Goal: Communication & Community: Ask a question

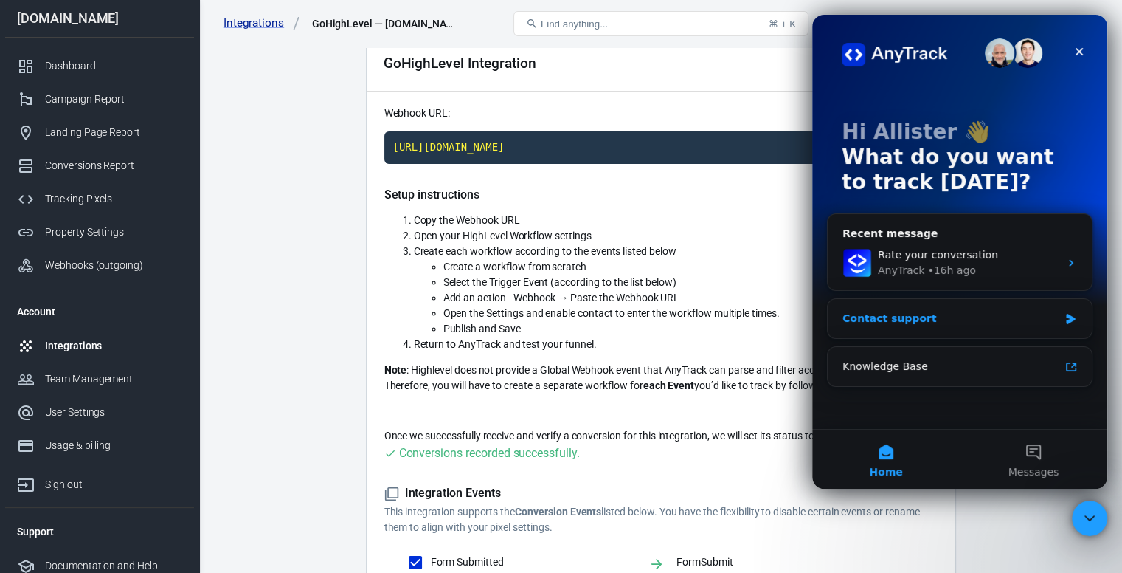
click at [929, 311] on div "Contact support" at bounding box center [951, 318] width 216 height 15
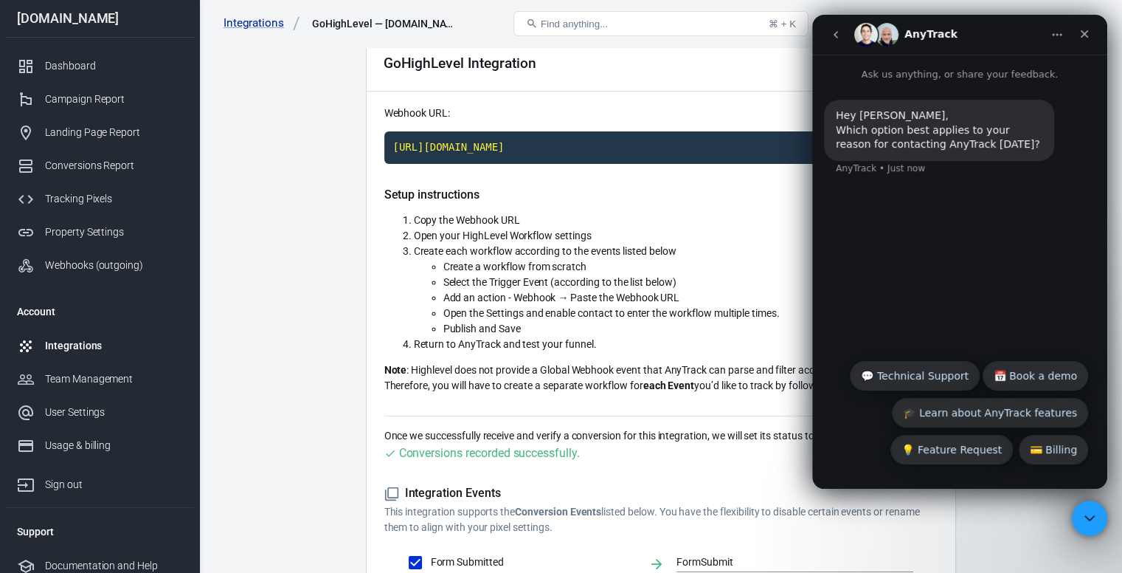
click at [935, 376] on button "💬 Technical Support" at bounding box center [915, 376] width 130 height 30
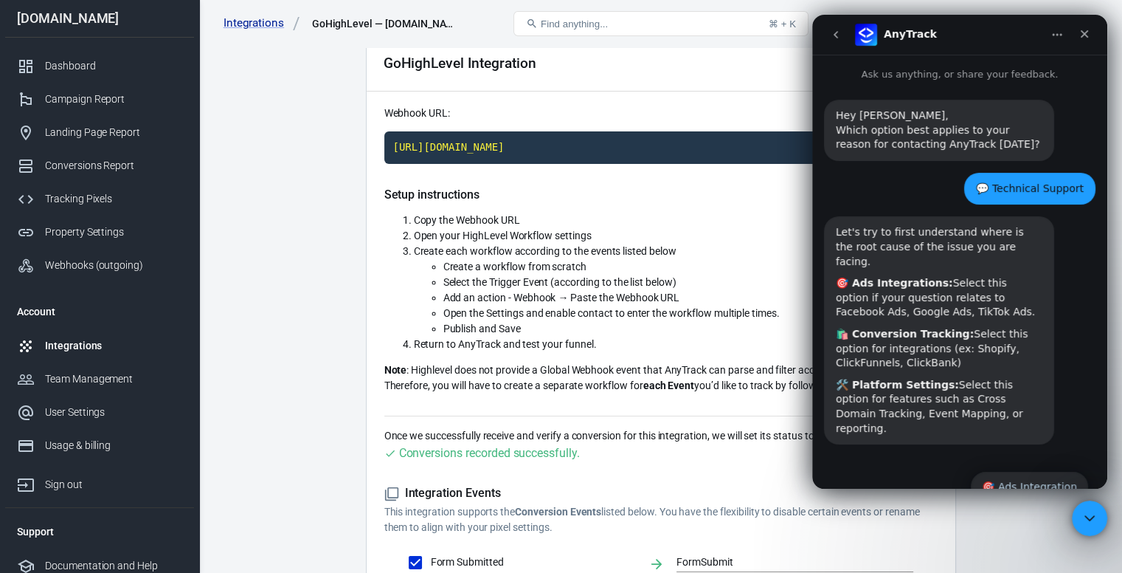
scroll to position [81, 0]
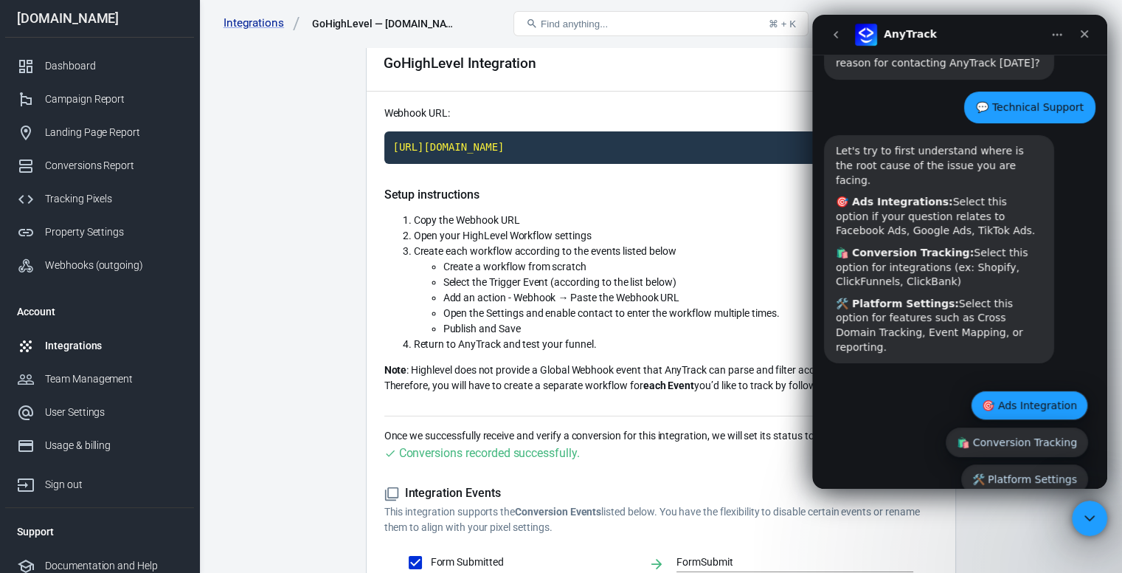
click at [1005, 390] on button "🎯 Ads Integration" at bounding box center [1029, 405] width 117 height 30
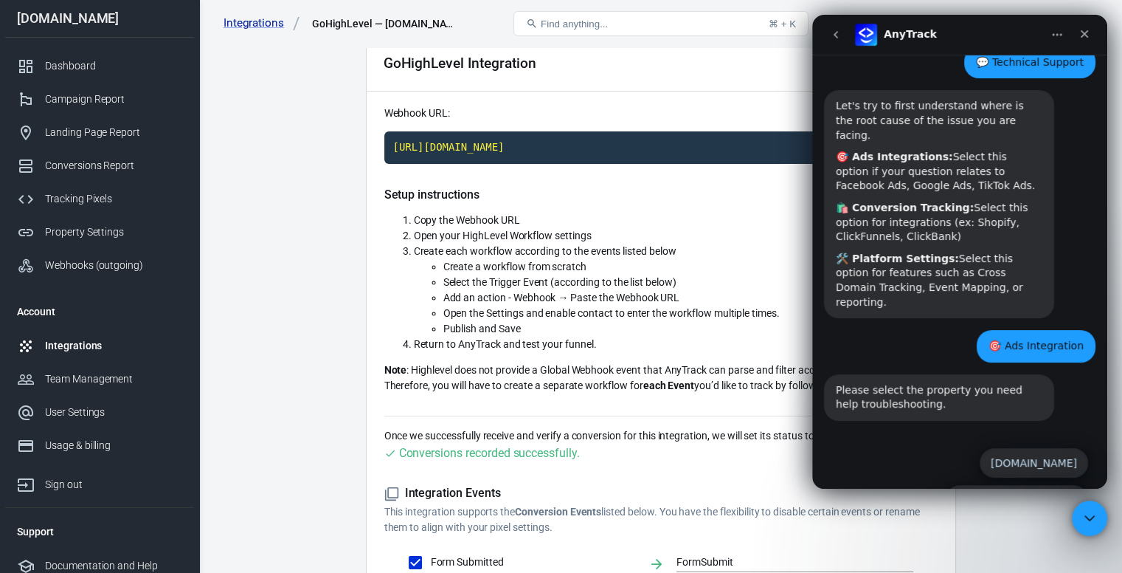
scroll to position [147, 0]
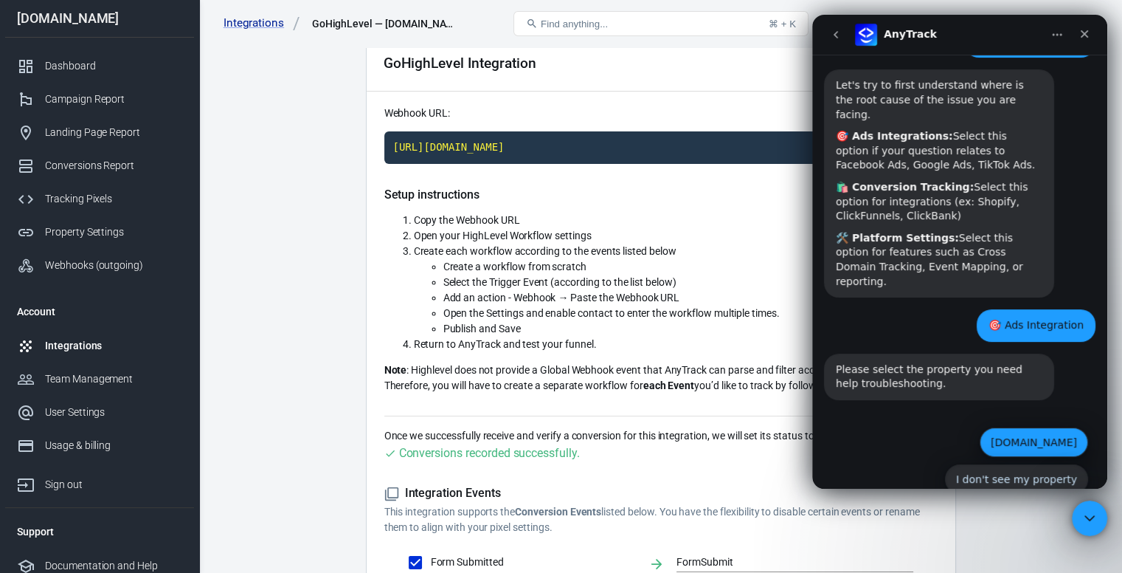
click at [1013, 427] on button "[DOMAIN_NAME]" at bounding box center [1034, 442] width 108 height 30
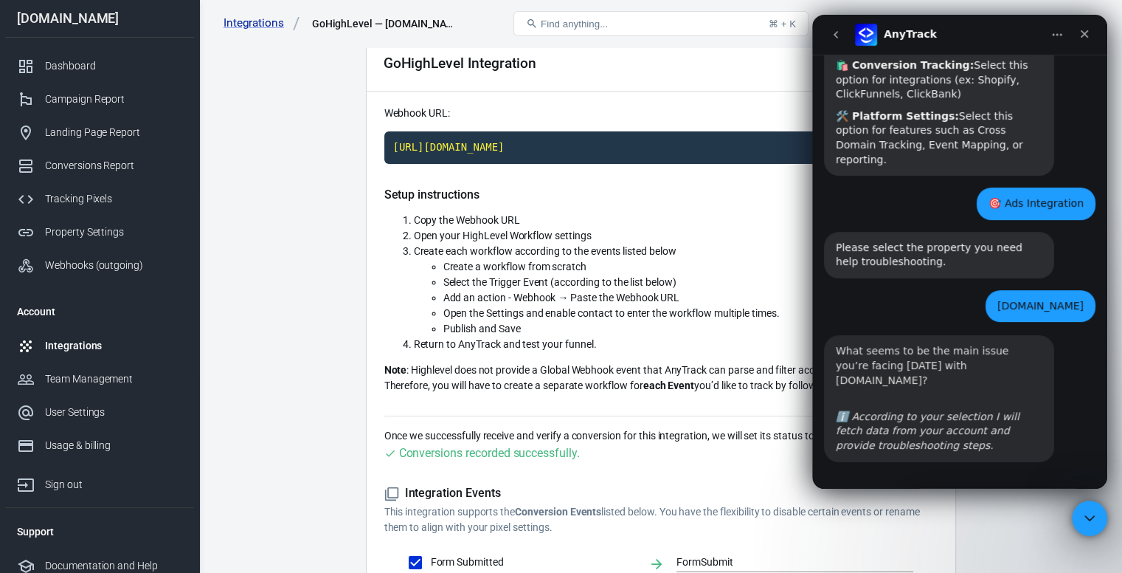
scroll to position [314, 0]
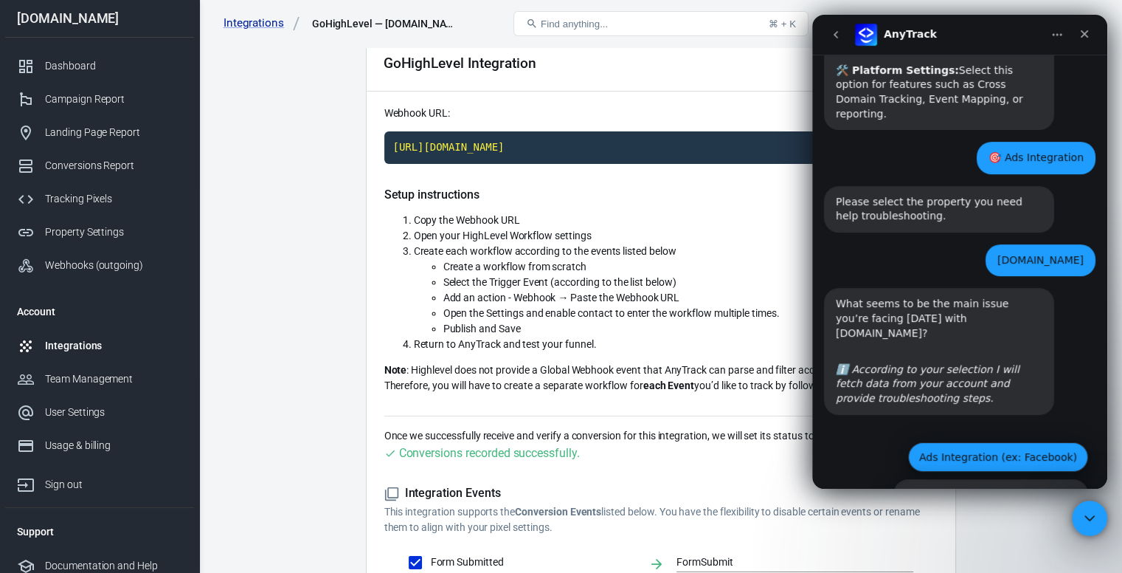
click at [1003, 442] on button "Ads Integration (ex: Facebook)" at bounding box center [998, 457] width 180 height 30
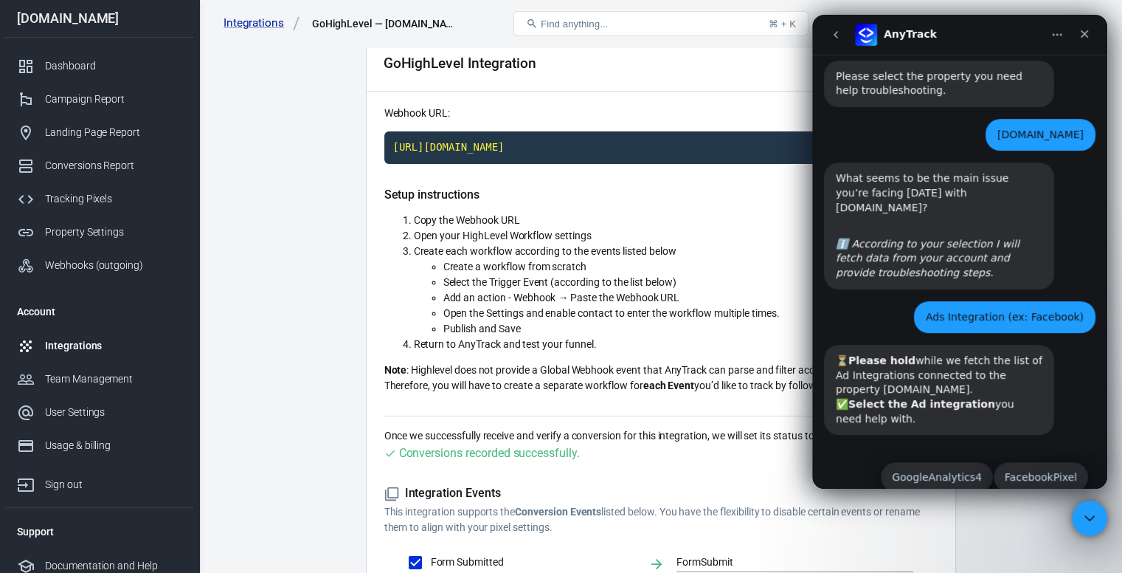
scroll to position [460, 0]
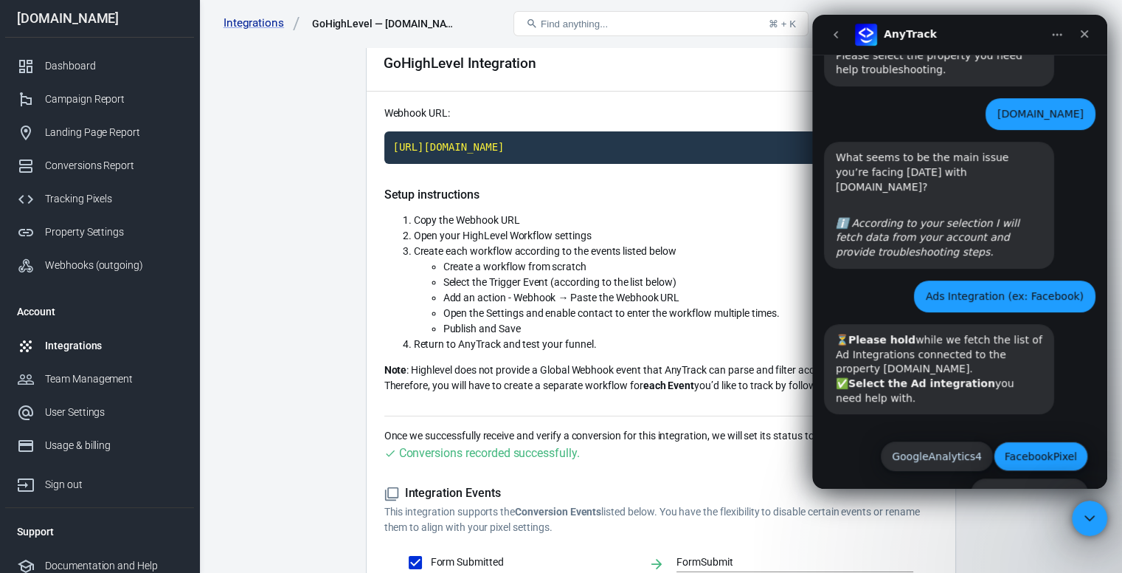
click at [1035, 441] on button "FacebookPixel" at bounding box center [1041, 456] width 94 height 30
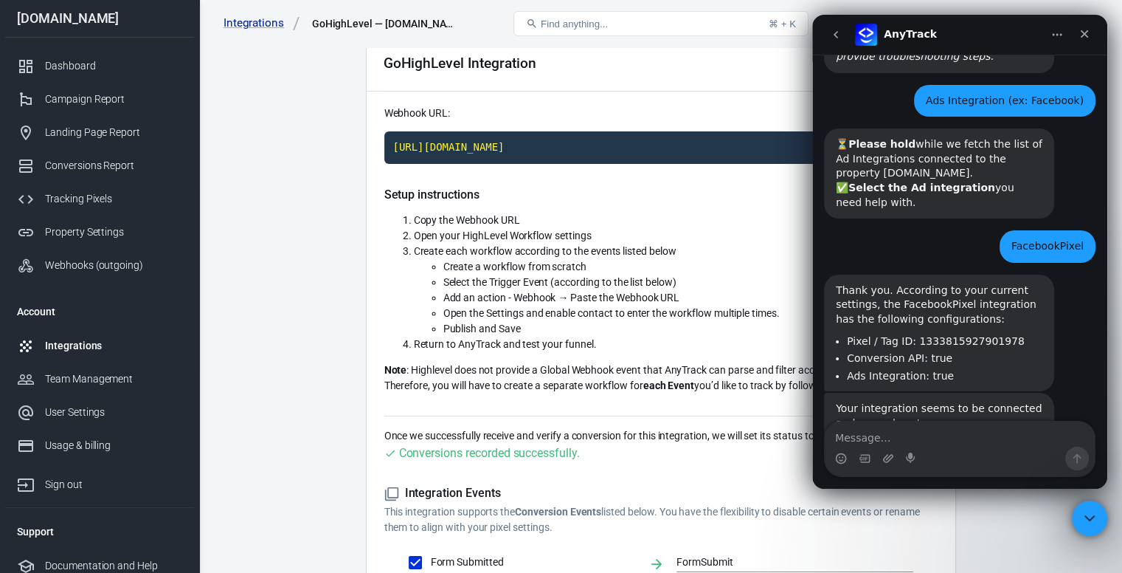
scroll to position [709, 0]
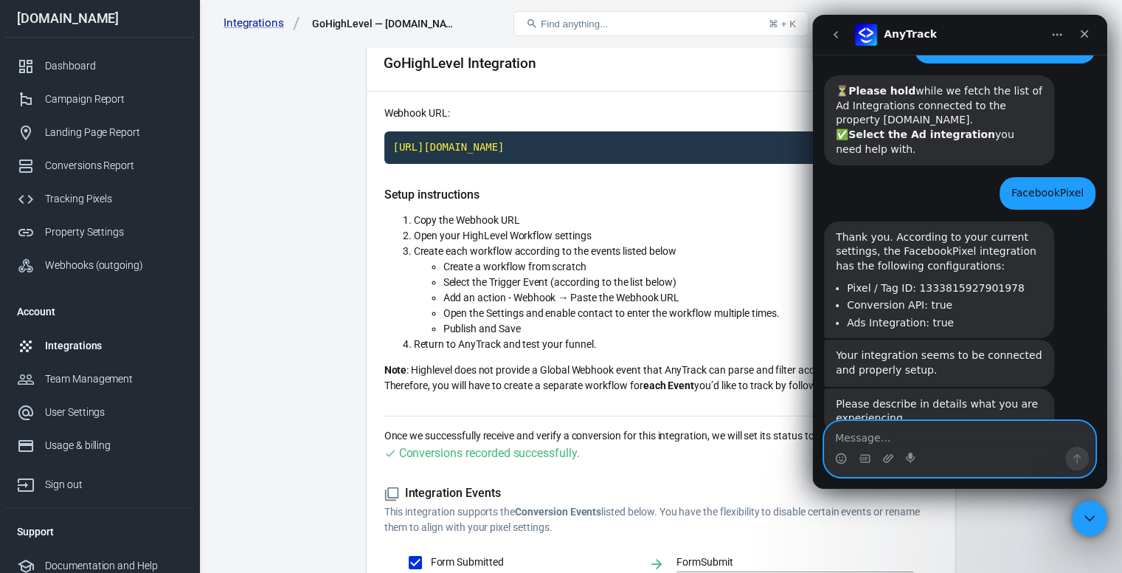
click at [843, 440] on textarea "Message…" at bounding box center [960, 433] width 270 height 25
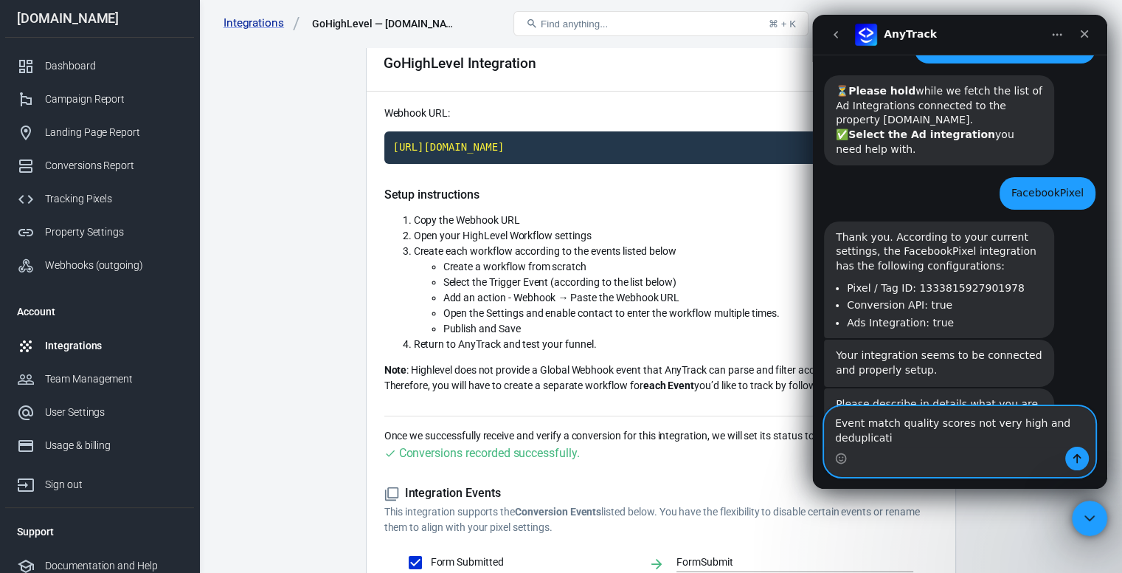
scroll to position [724, 0]
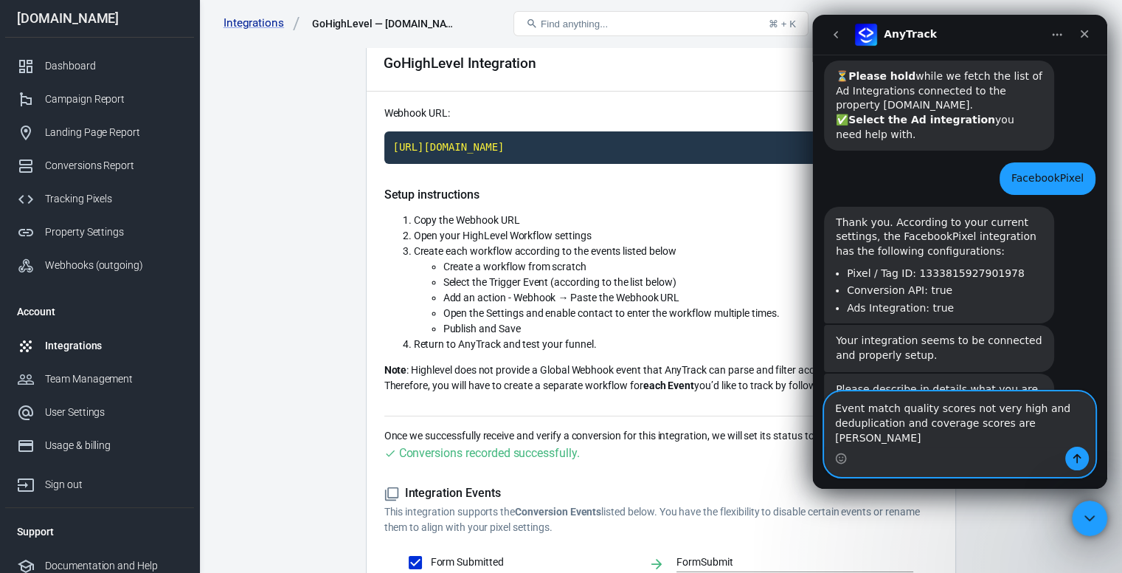
type textarea "Event match quality scores not very high and deduplication and coverage scores …"
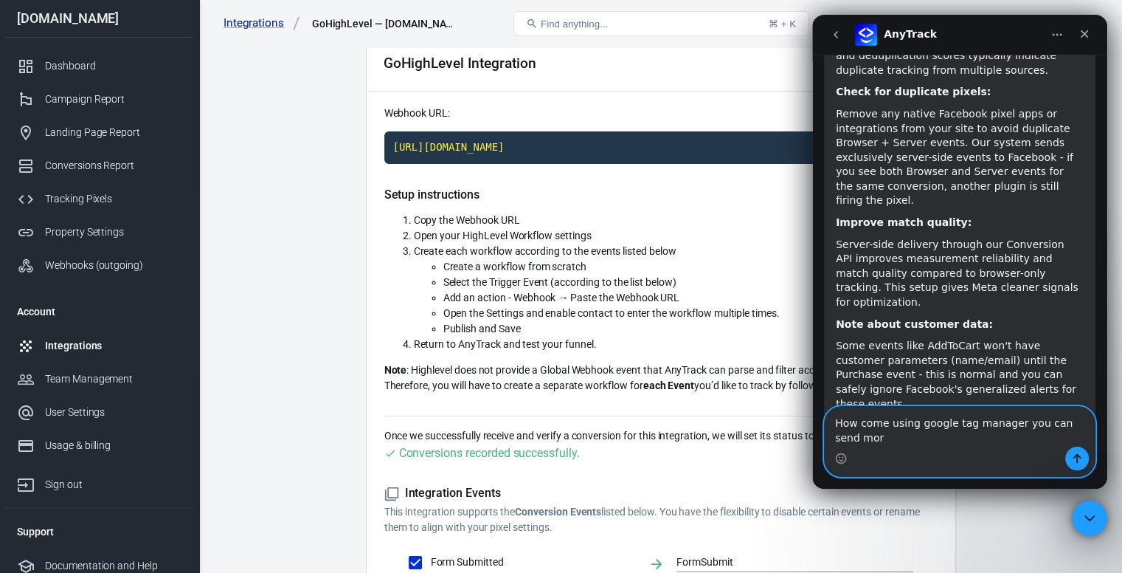
scroll to position [1240, 0]
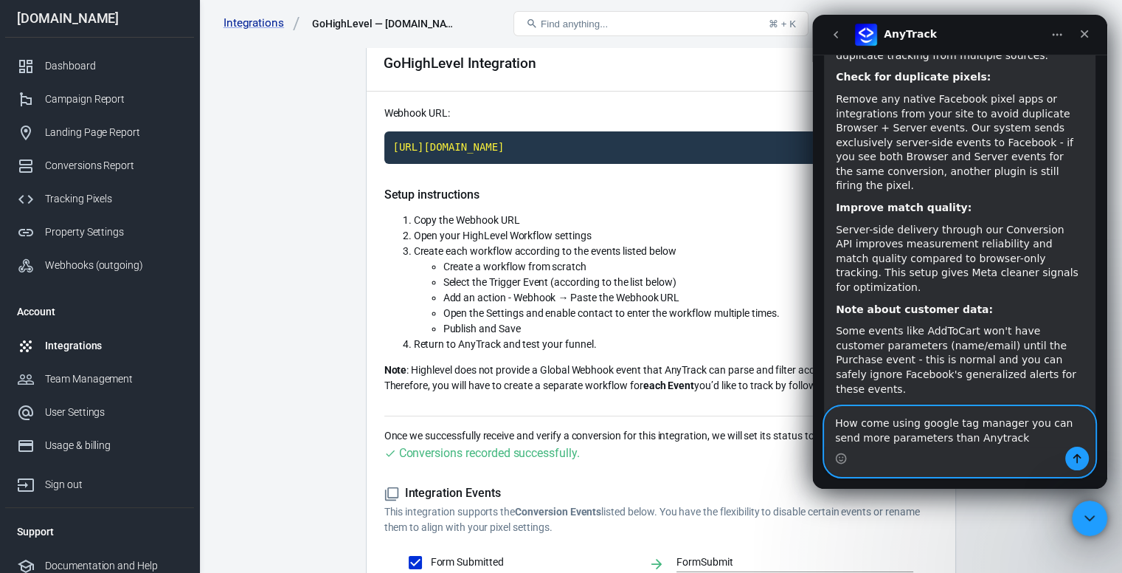
type textarea "How come using google tag manager you can send more parameters than Anytrack?"
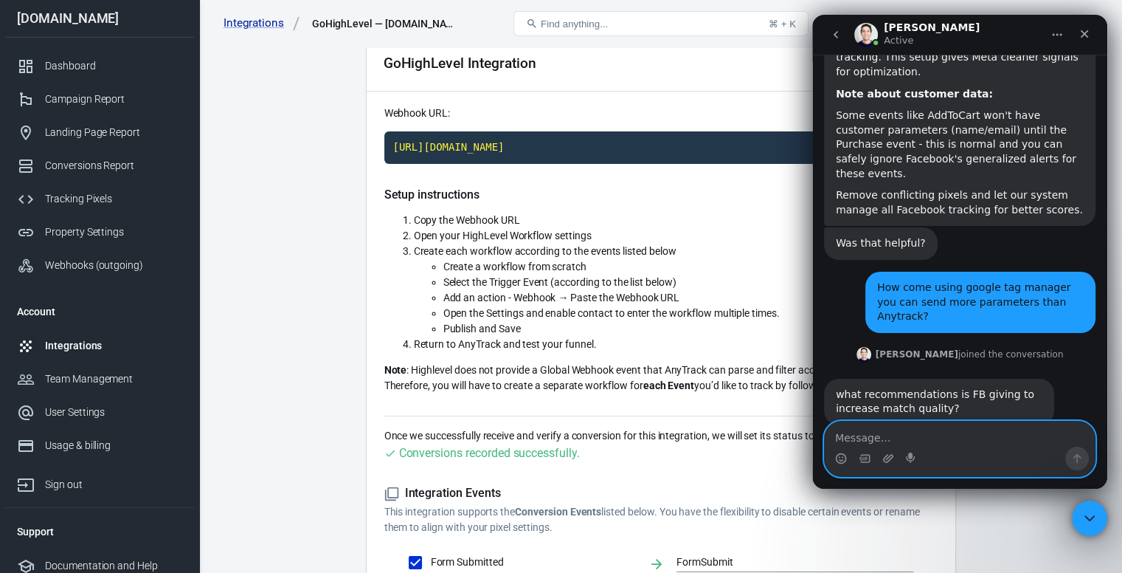
scroll to position [1426, 0]
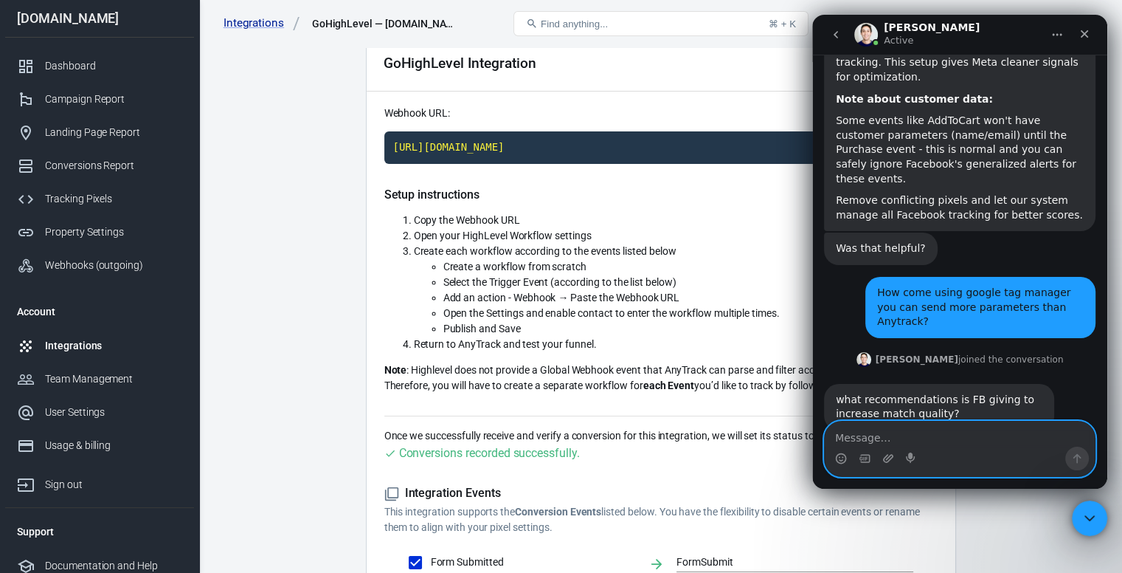
click at [897, 435] on textarea "Message…" at bounding box center [960, 433] width 270 height 25
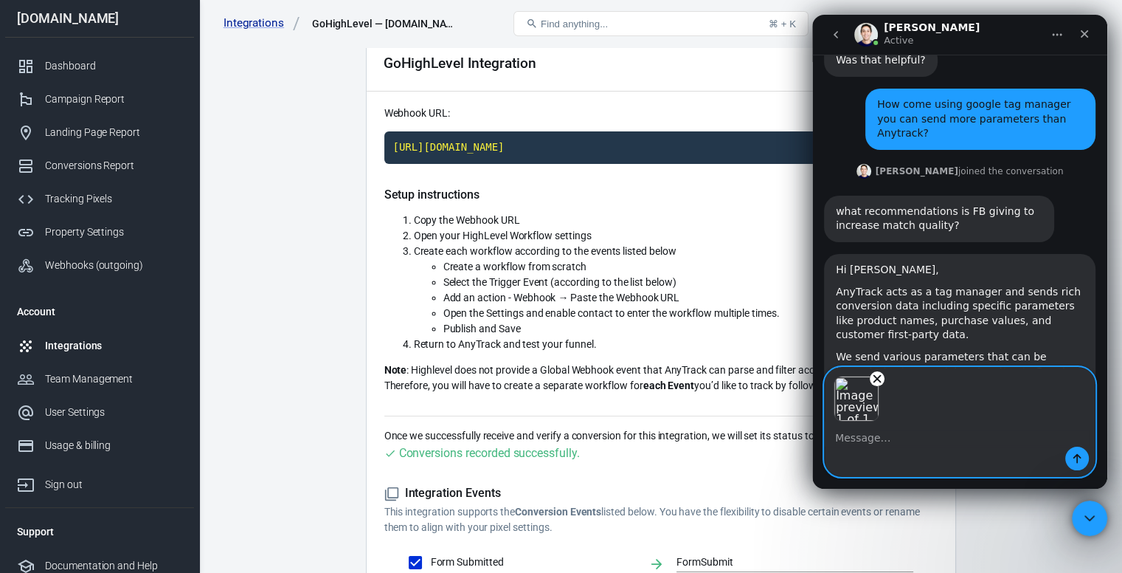
scroll to position [1652, 0]
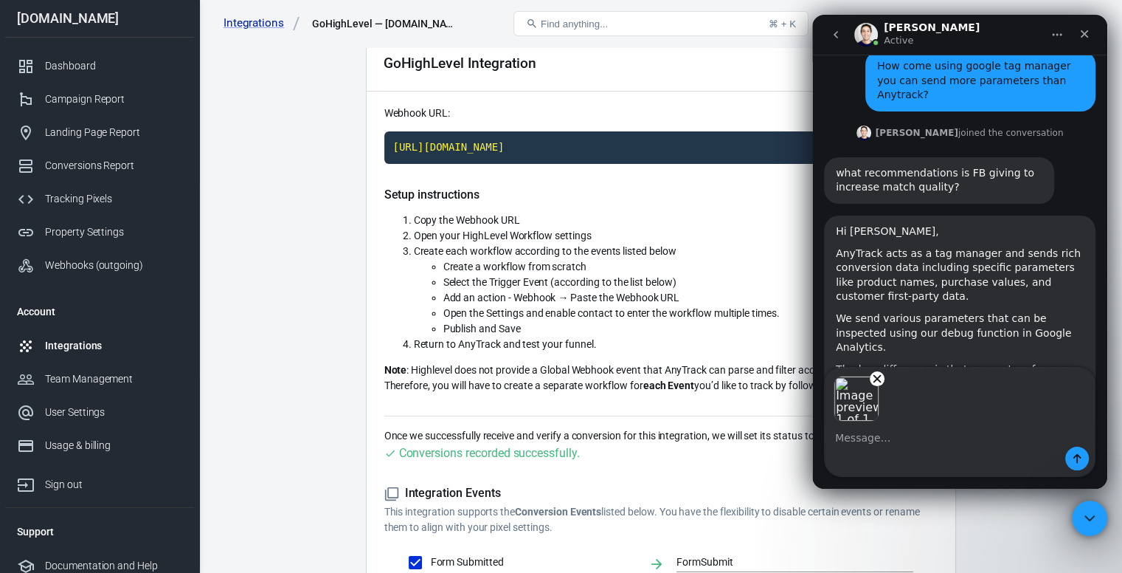
click at [846, 451] on div "Intercom messenger" at bounding box center [960, 458] width 270 height 24
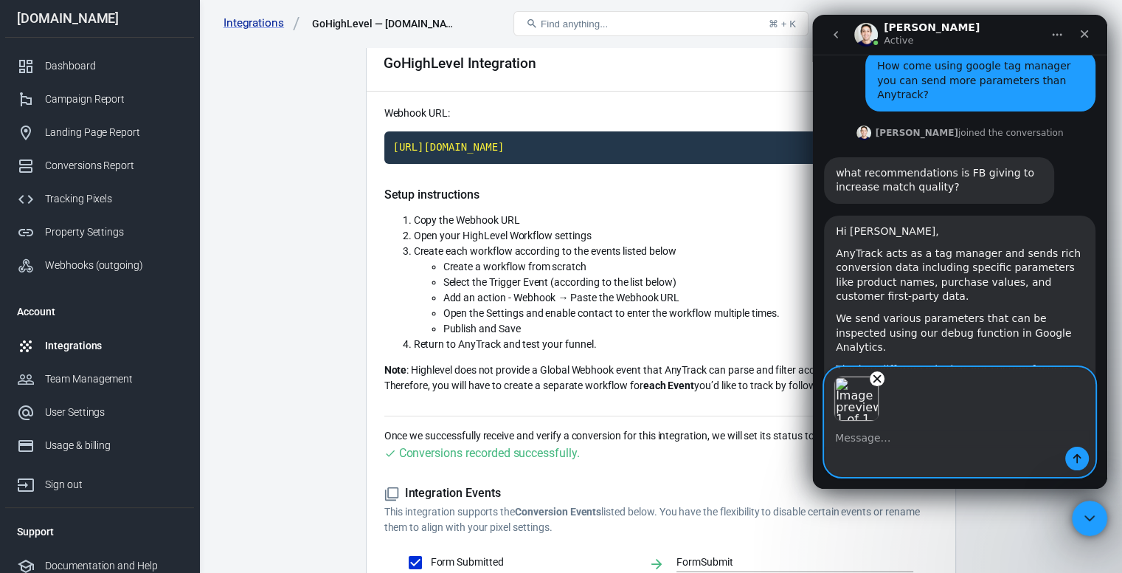
click at [853, 441] on textarea "Message…" at bounding box center [960, 433] width 270 height 25
click at [877, 379] on icon "Remove image 1" at bounding box center [877, 379] width 7 height 7
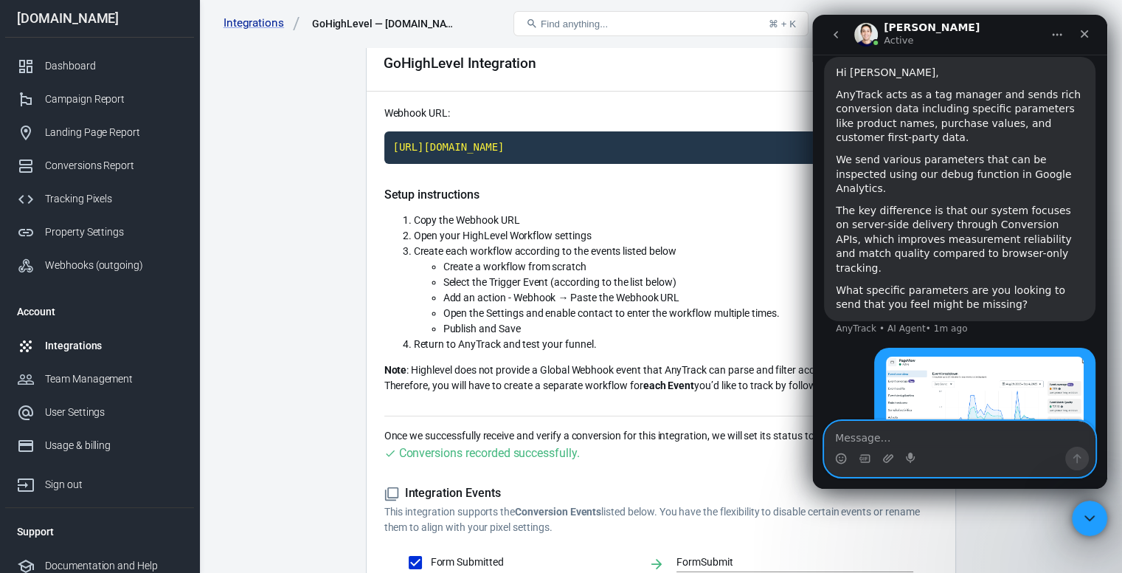
scroll to position [1933, 0]
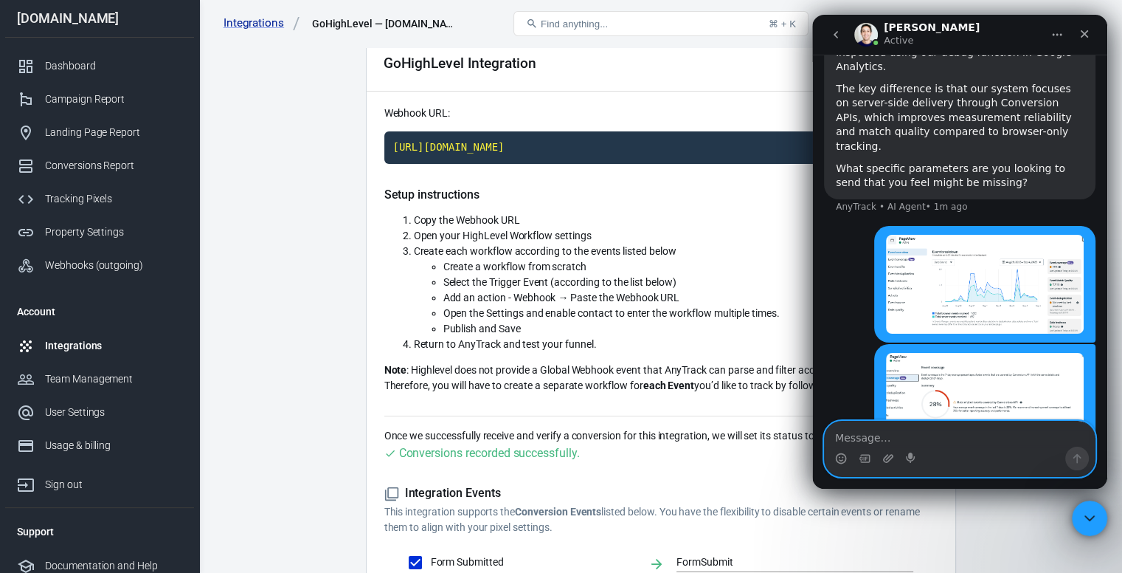
click at [937, 434] on textarea "Message…" at bounding box center [960, 433] width 270 height 25
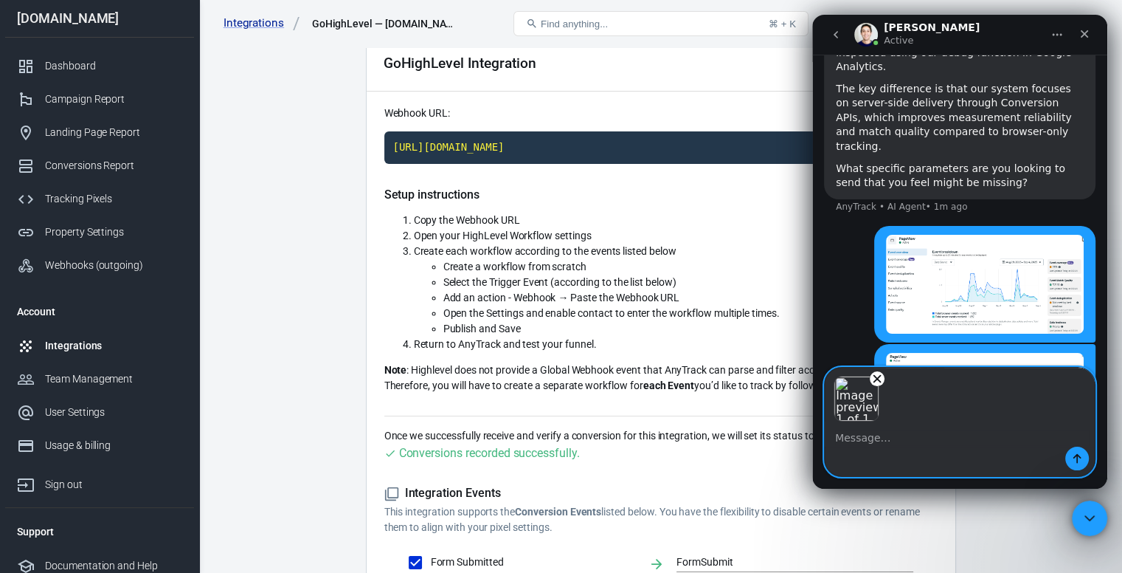
scroll to position [1987, 0]
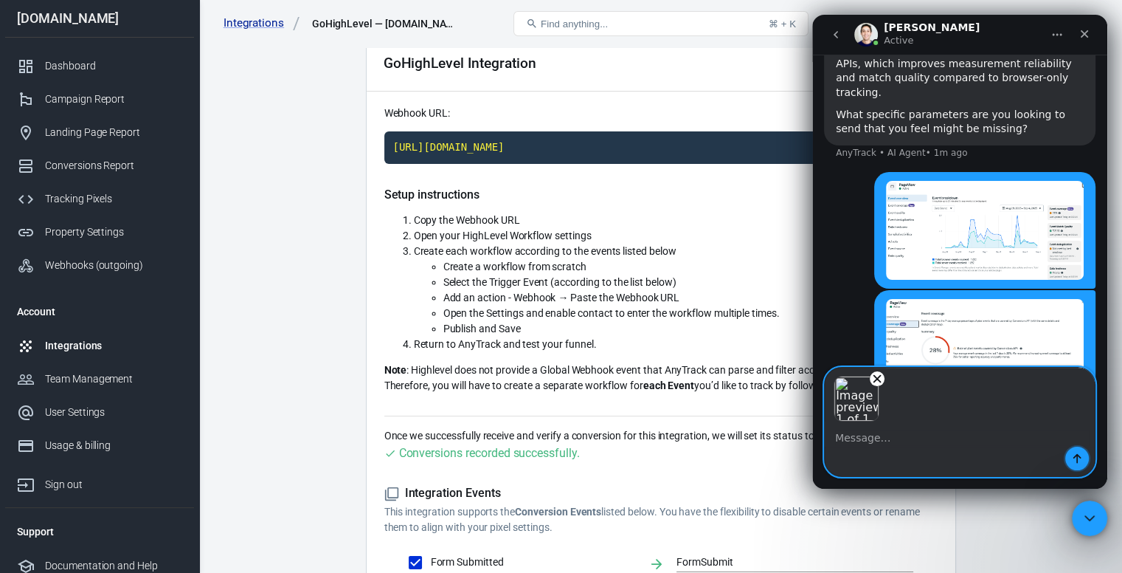
click at [1074, 459] on icon "Send a message…" at bounding box center [1077, 458] width 12 height 12
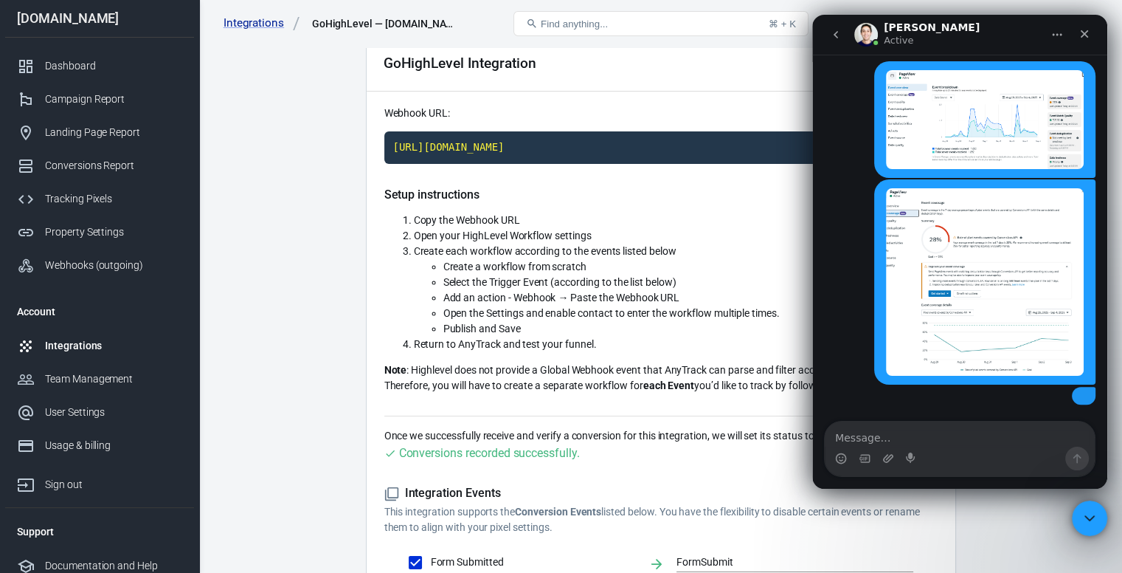
scroll to position [2150, 0]
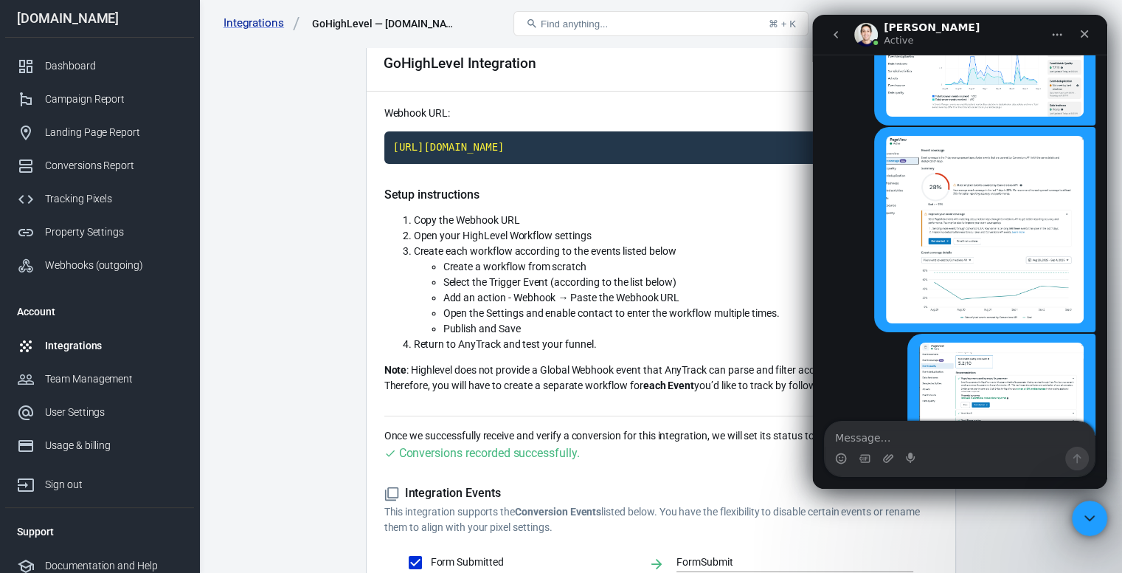
click at [869, 441] on textarea "Message…" at bounding box center [960, 433] width 270 height 25
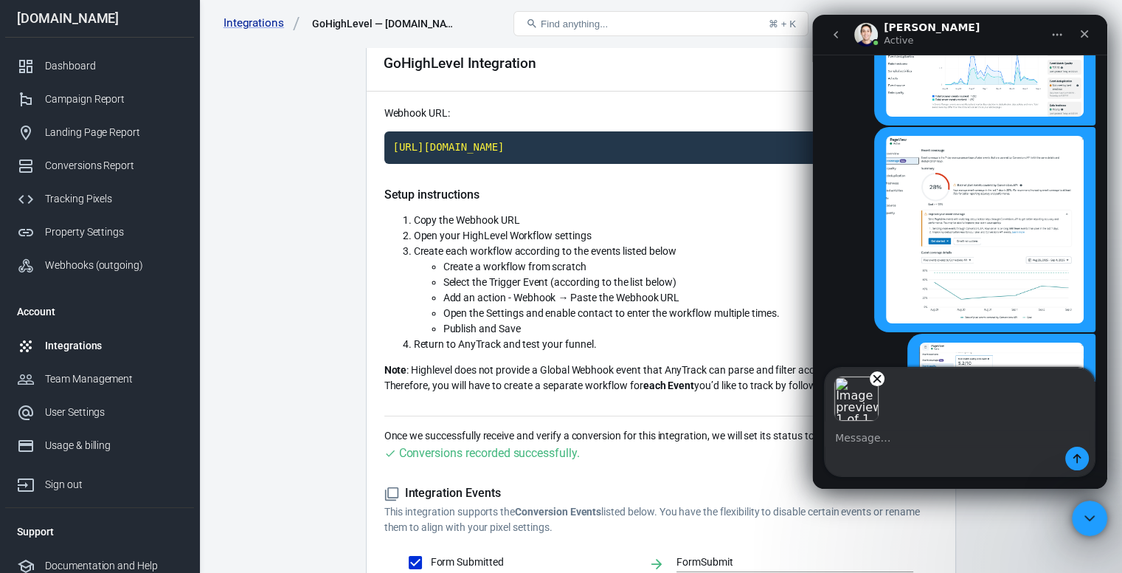
scroll to position [2204, 0]
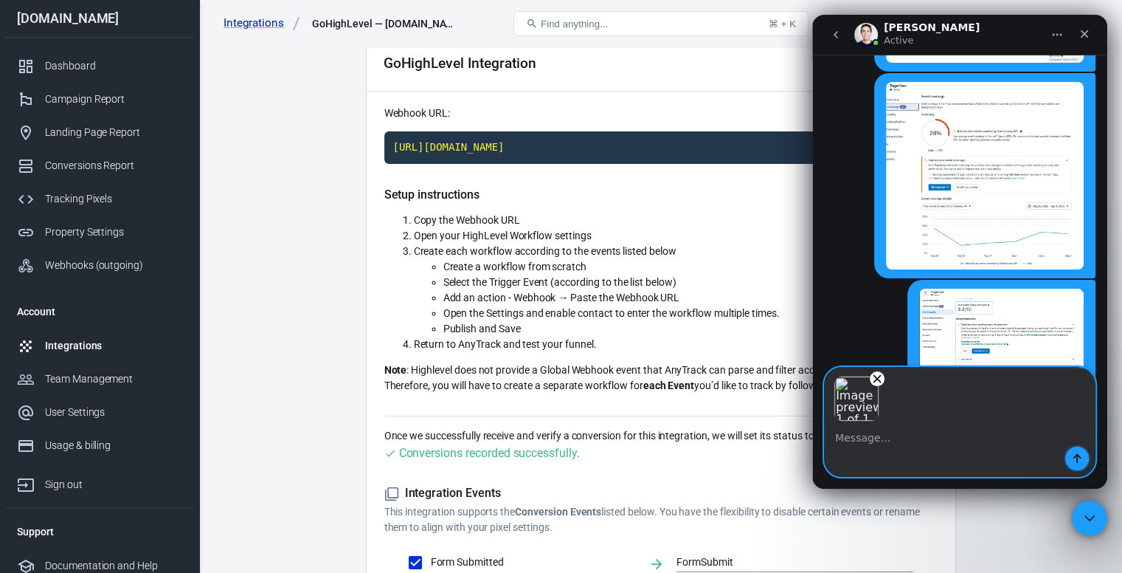
click at [1082, 464] on button "Send a message…" at bounding box center [1078, 458] width 24 height 24
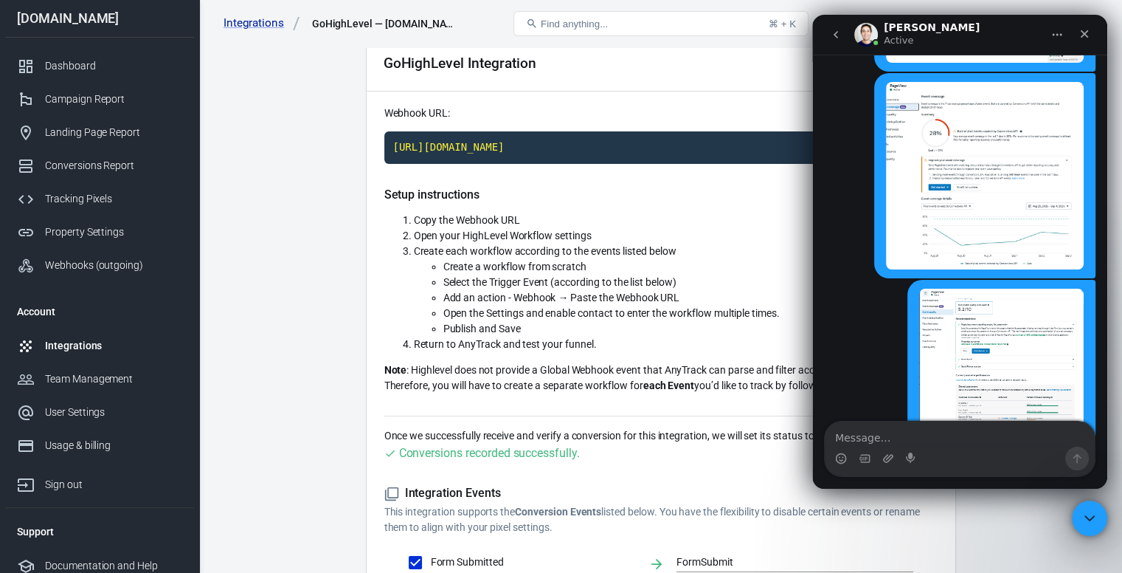
scroll to position [2273, 0]
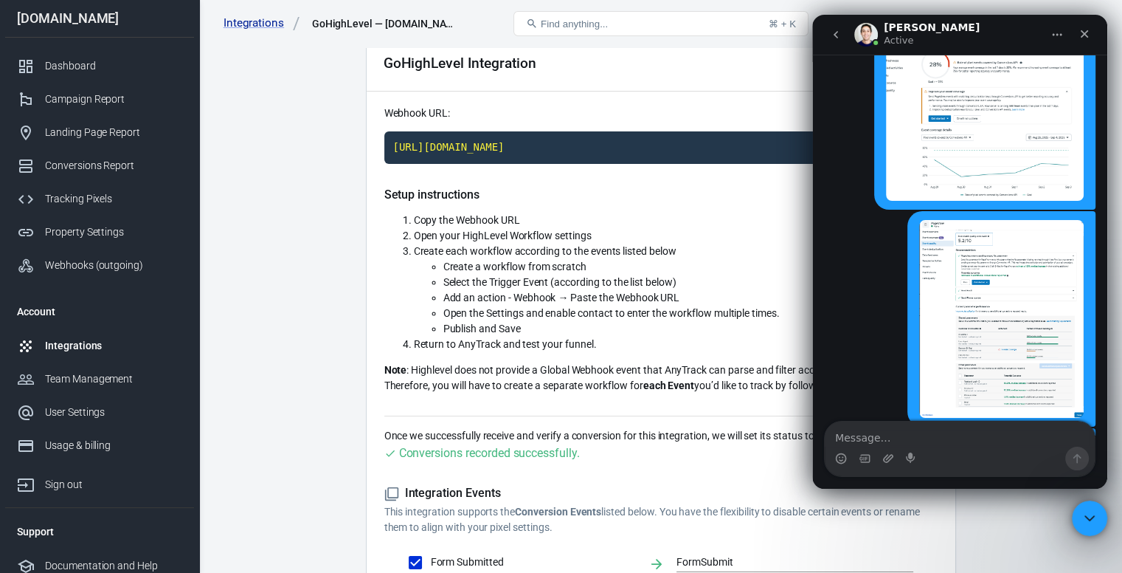
click at [930, 438] on textarea "Message…" at bounding box center [960, 433] width 270 height 25
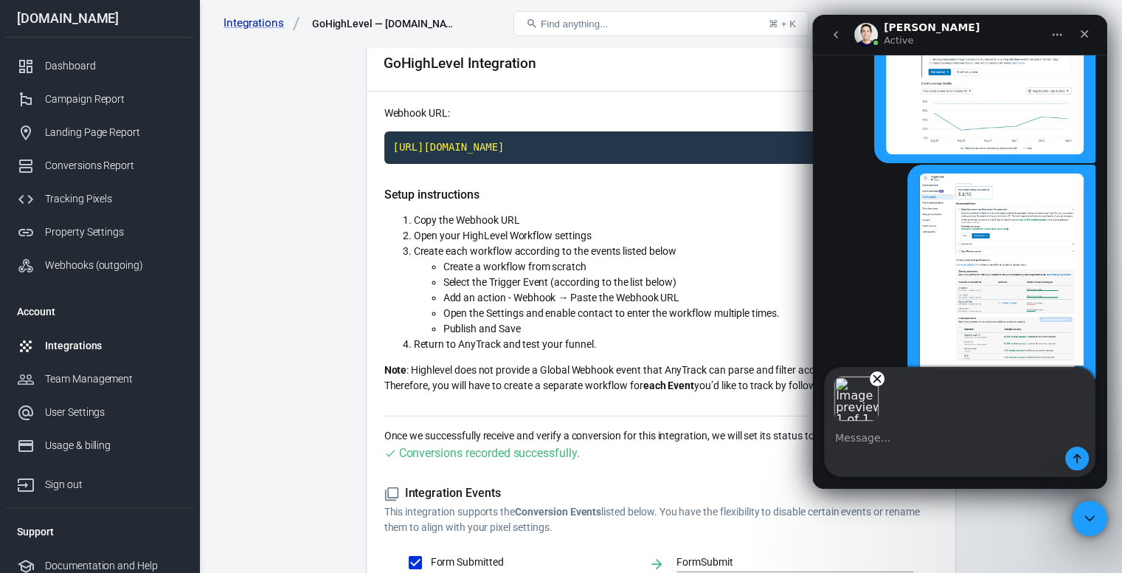
scroll to position [2327, 0]
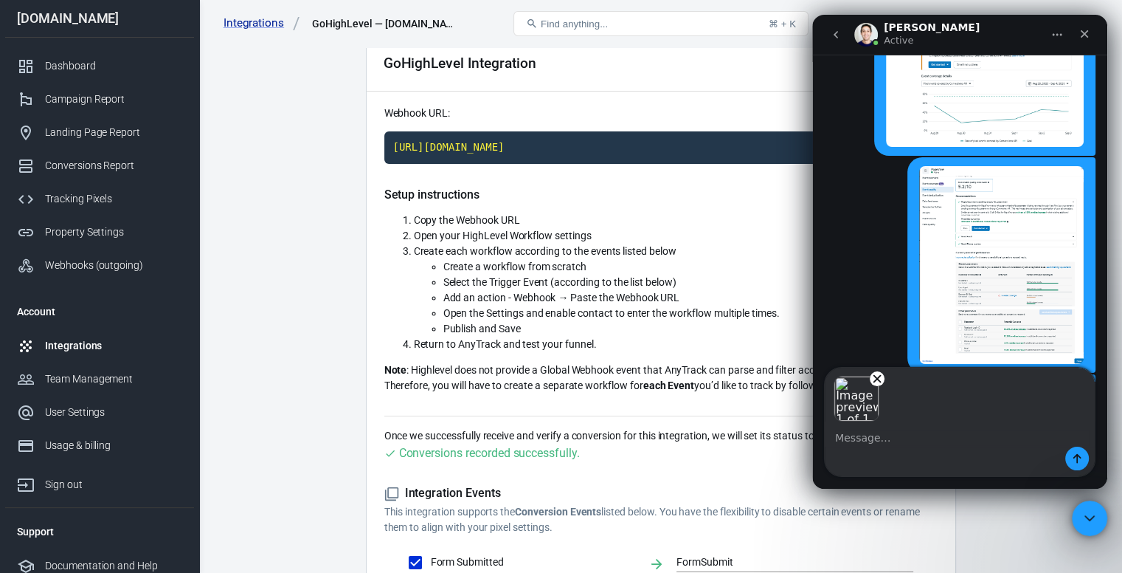
click at [954, 438] on textarea "Message…" at bounding box center [960, 433] width 270 height 25
click at [1081, 458] on icon "Send a message…" at bounding box center [1077, 458] width 12 height 12
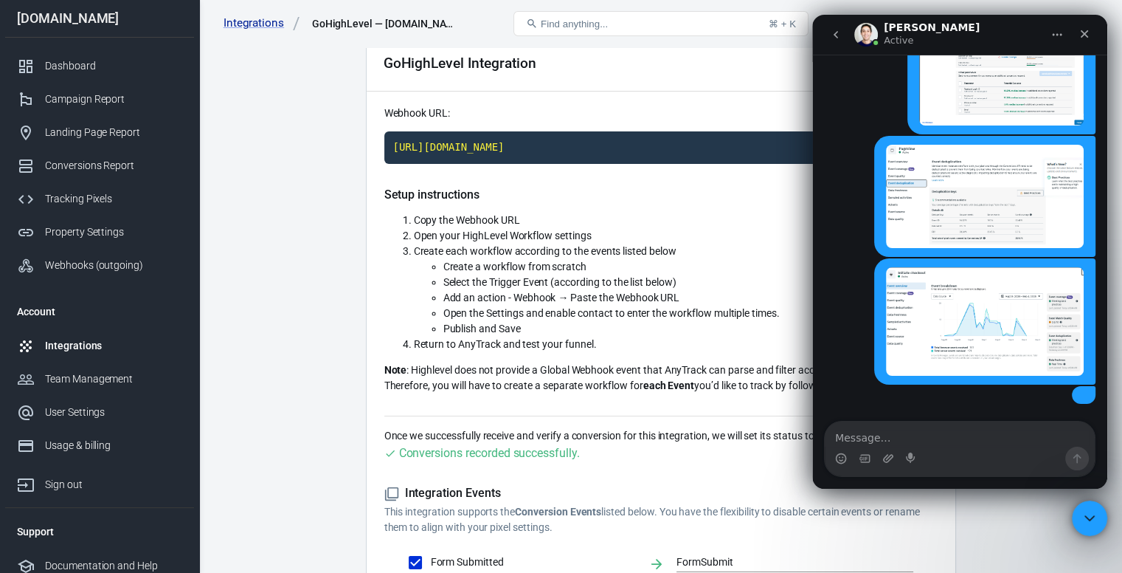
scroll to position [2622, 0]
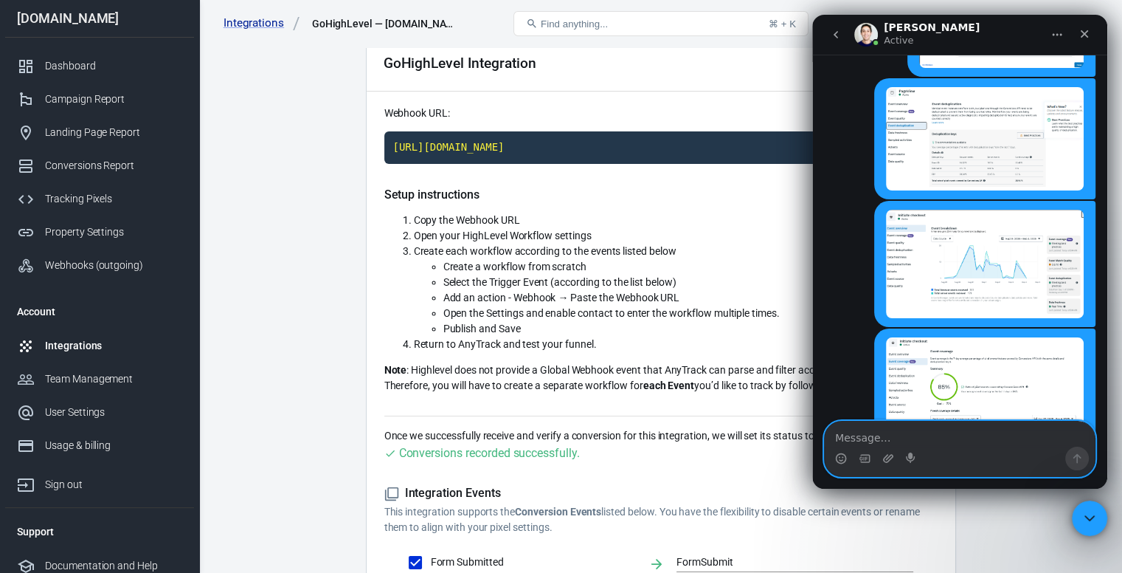
click at [887, 432] on textarea "Message…" at bounding box center [960, 433] width 270 height 25
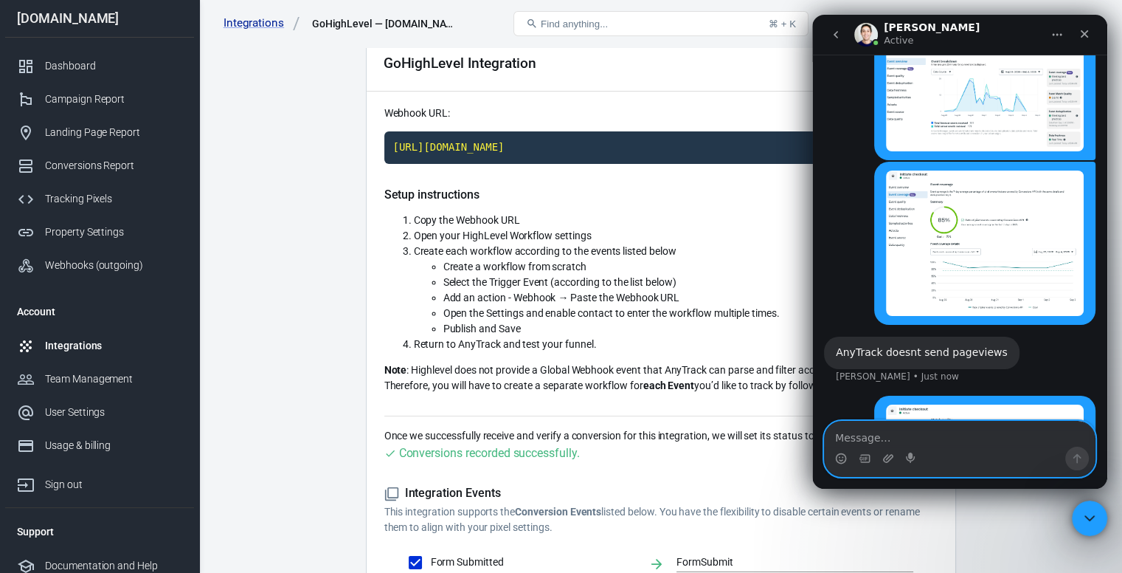
scroll to position [2772, 0]
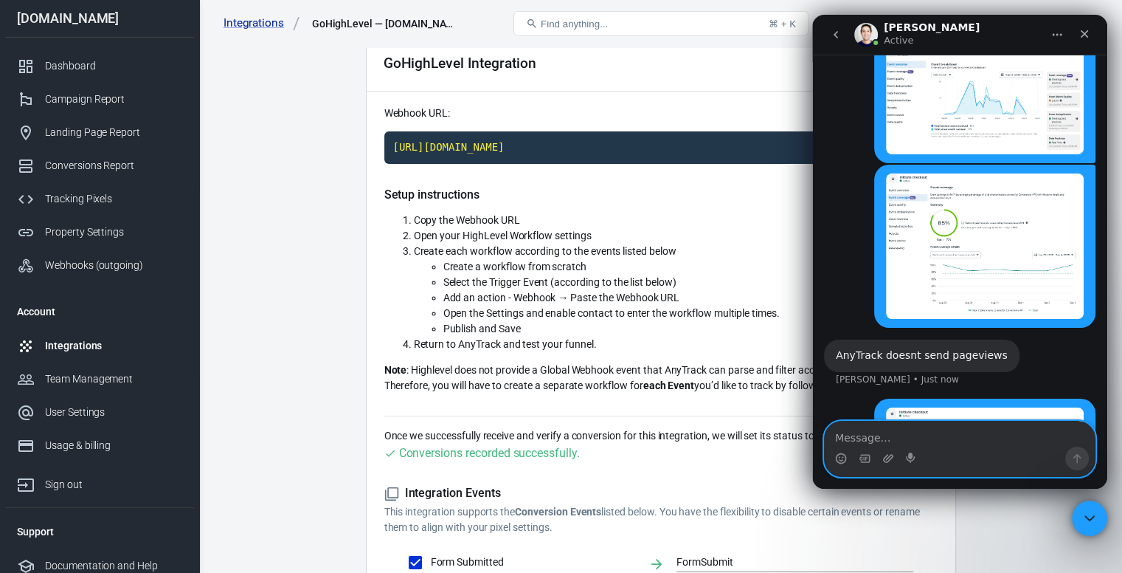
click at [914, 428] on textarea "Message…" at bounding box center [960, 433] width 270 height 25
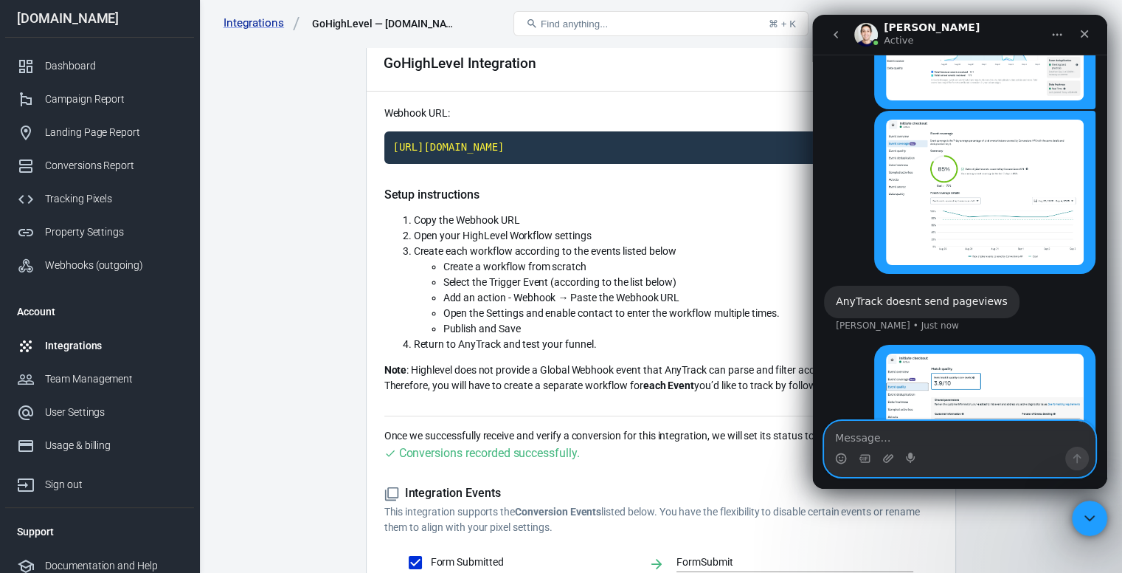
scroll to position [2898, 0]
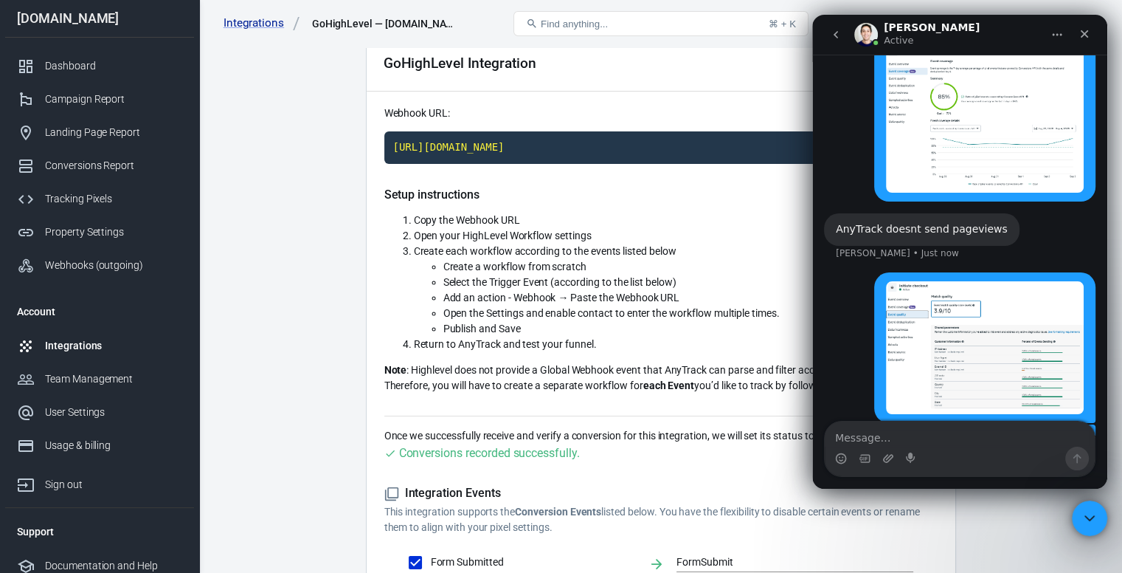
click at [910, 222] on div "AnyTrack doesnt send pageviews" at bounding box center [922, 229] width 172 height 15
click at [919, 440] on textarea "Message…" at bounding box center [960, 433] width 270 height 25
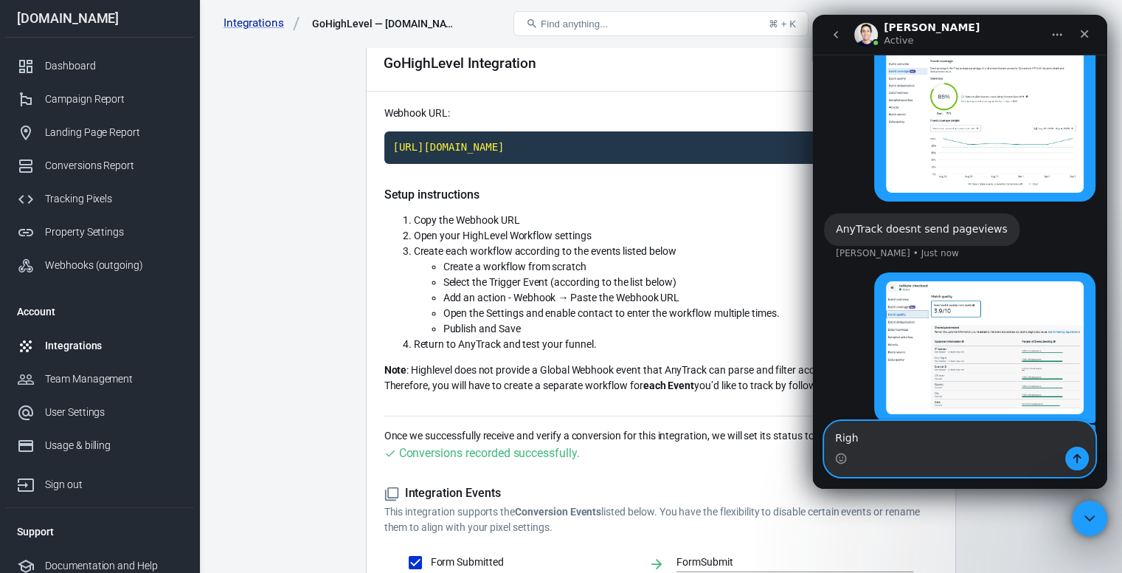
type textarea "Right"
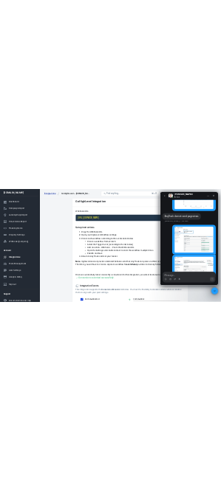
scroll to position [2931, 0]
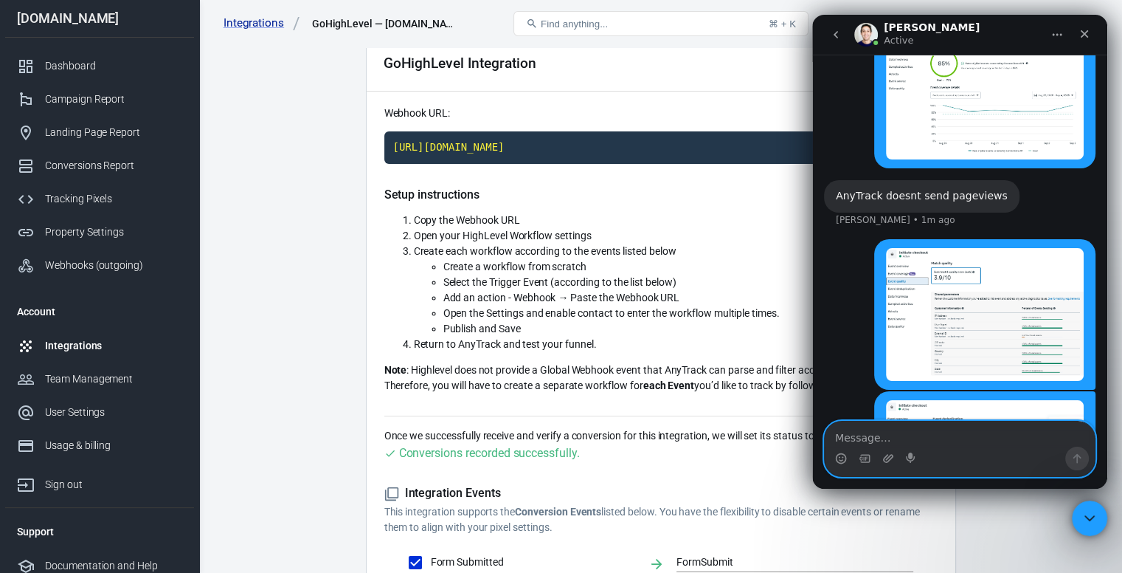
click at [878, 433] on textarea "Message…" at bounding box center [960, 433] width 270 height 25
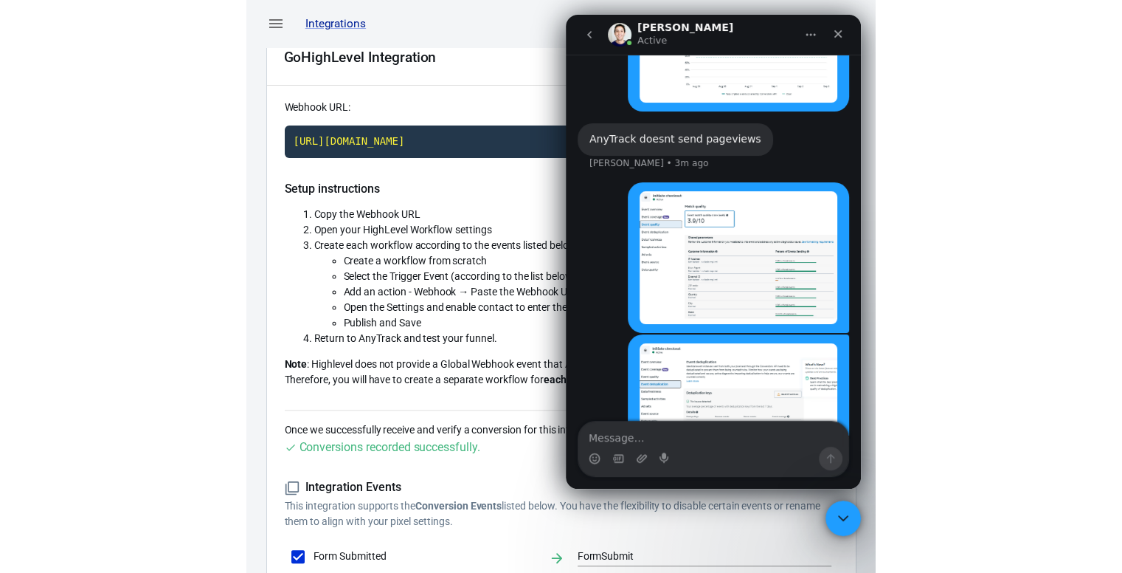
scroll to position [3005, 0]
